Goal: Contribute content: Add original content to the website for others to see

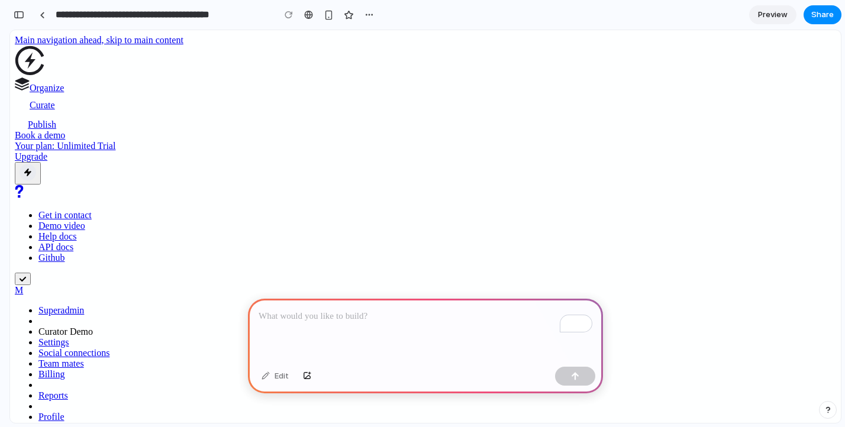
click at [343, 312] on p "To enrich screen reader interactions, please activate Accessibility in Grammarl…" at bounding box center [426, 316] width 334 height 14
click at [353, 327] on div "To enrich screen reader interactions, please activate Accessibility in Grammarl…" at bounding box center [425, 330] width 355 height 63
click at [359, 327] on div "To enrich screen reader interactions, please activate Accessibility in Grammarl…" at bounding box center [425, 330] width 355 height 63
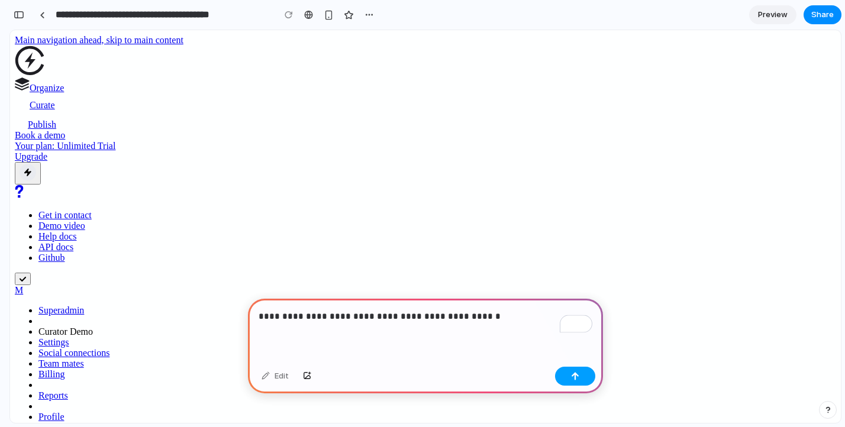
click at [574, 376] on div "button" at bounding box center [575, 376] width 8 height 8
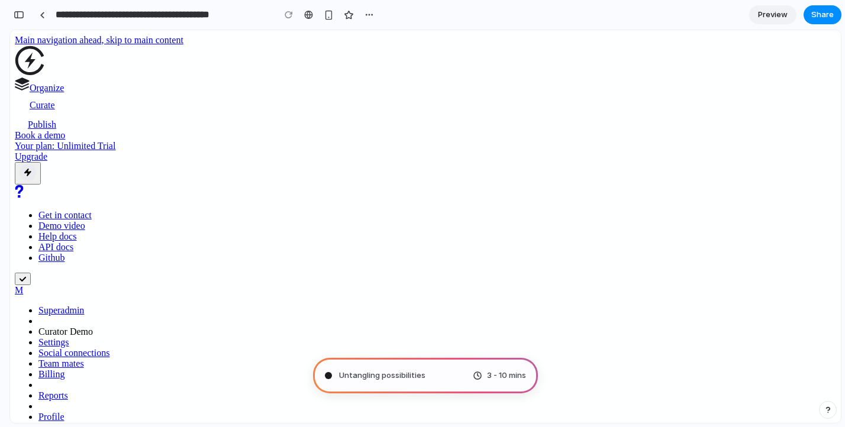
type input "**********"
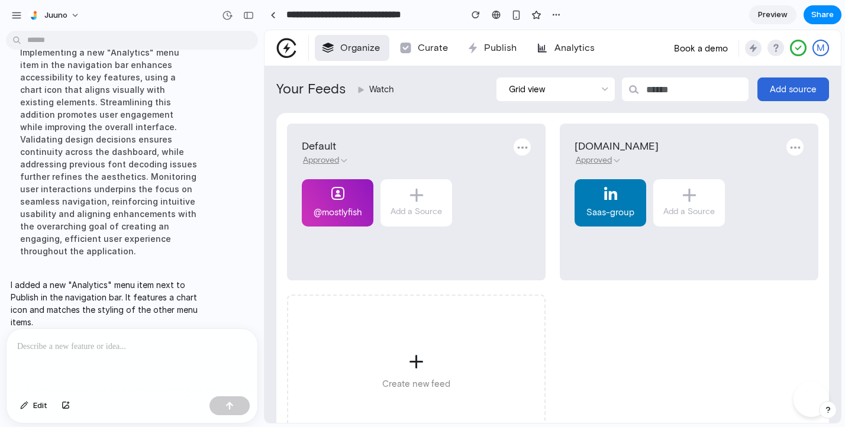
scroll to position [114, 0]
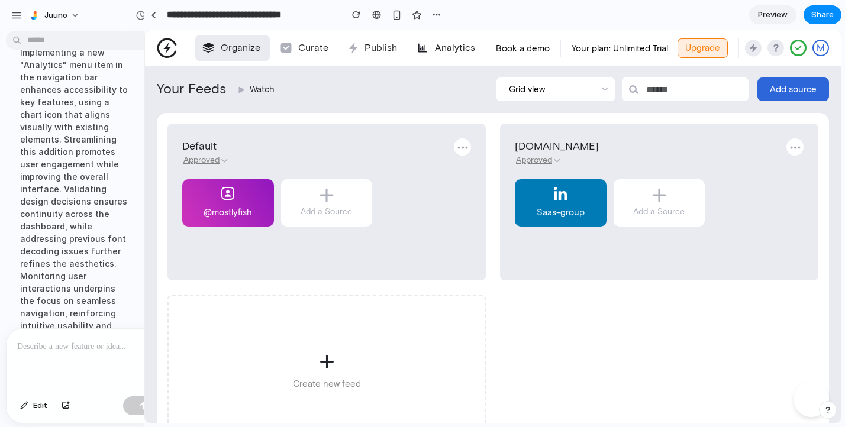
drag, startPoint x: 265, startPoint y: 80, endPoint x: 144, endPoint y: 133, distance: 131.5
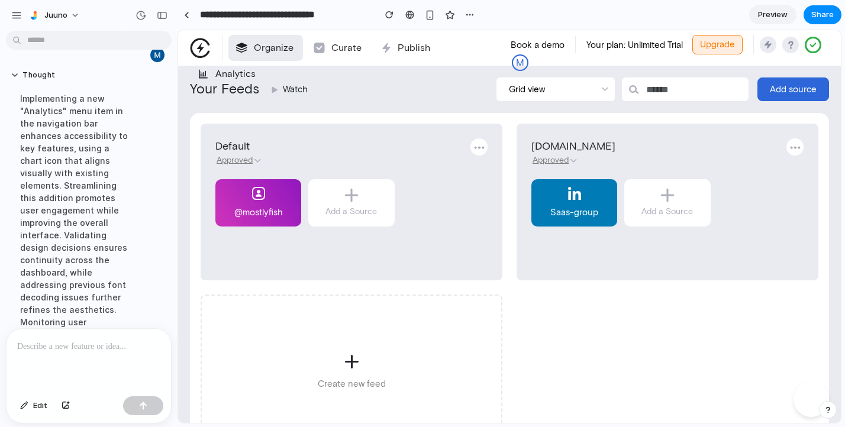
scroll to position [56, 0]
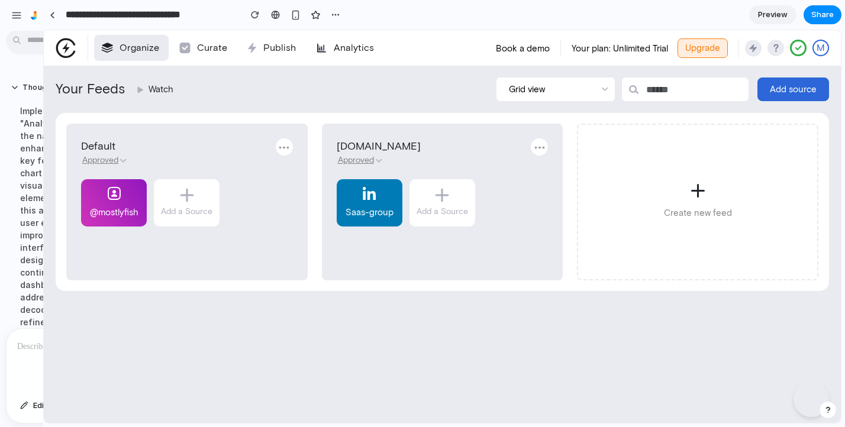
drag, startPoint x: 175, startPoint y: 169, endPoint x: 44, endPoint y: 198, distance: 134.5
